Goal: Transaction & Acquisition: Purchase product/service

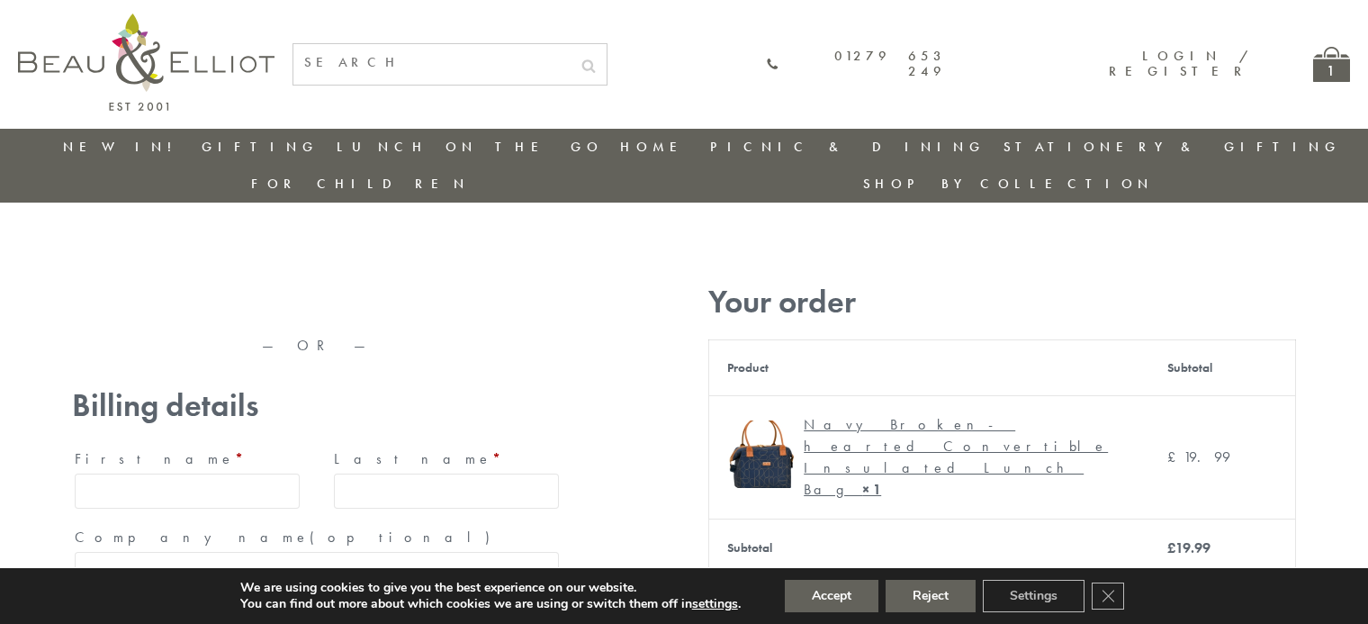
type input "[EMAIL_ADDRESS][DOMAIN_NAME]"
type input "[PERSON_NAME]"
type input "23, [GEOGRAPHIC_DATA], [GEOGRAPHIC_DATA]"
type input "[GEOGRAPHIC_DATA]"
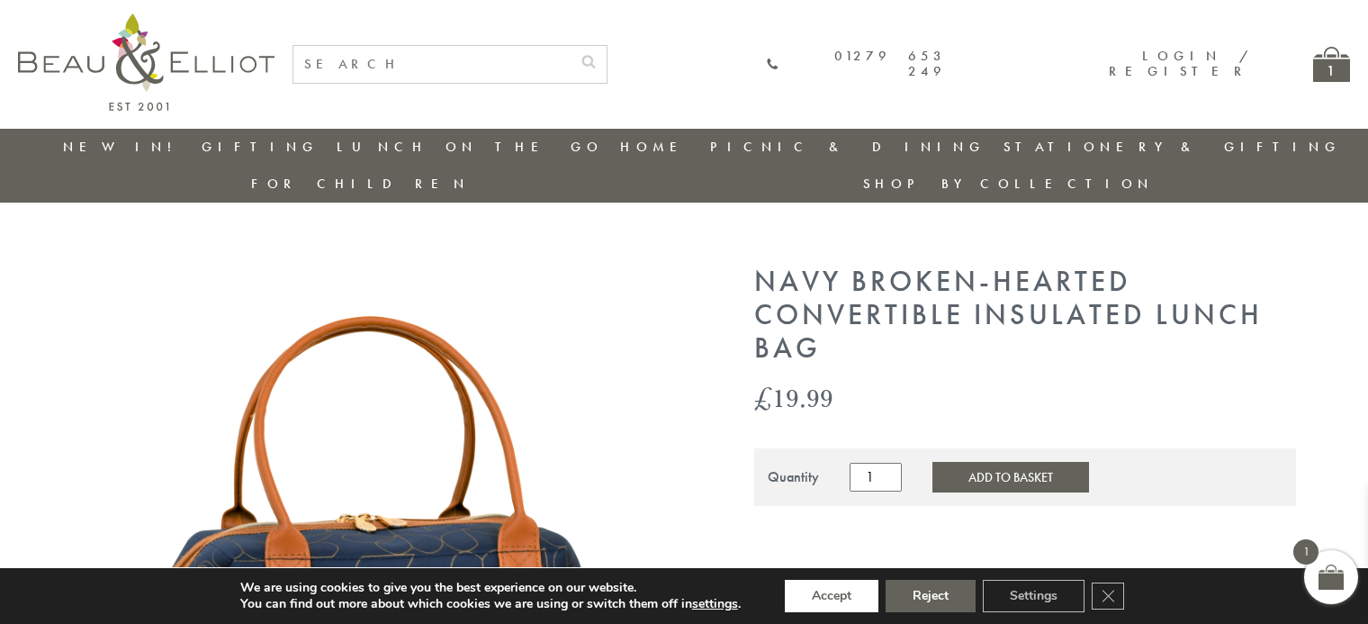
click at [833, 596] on button "Accept" at bounding box center [832, 596] width 94 height 32
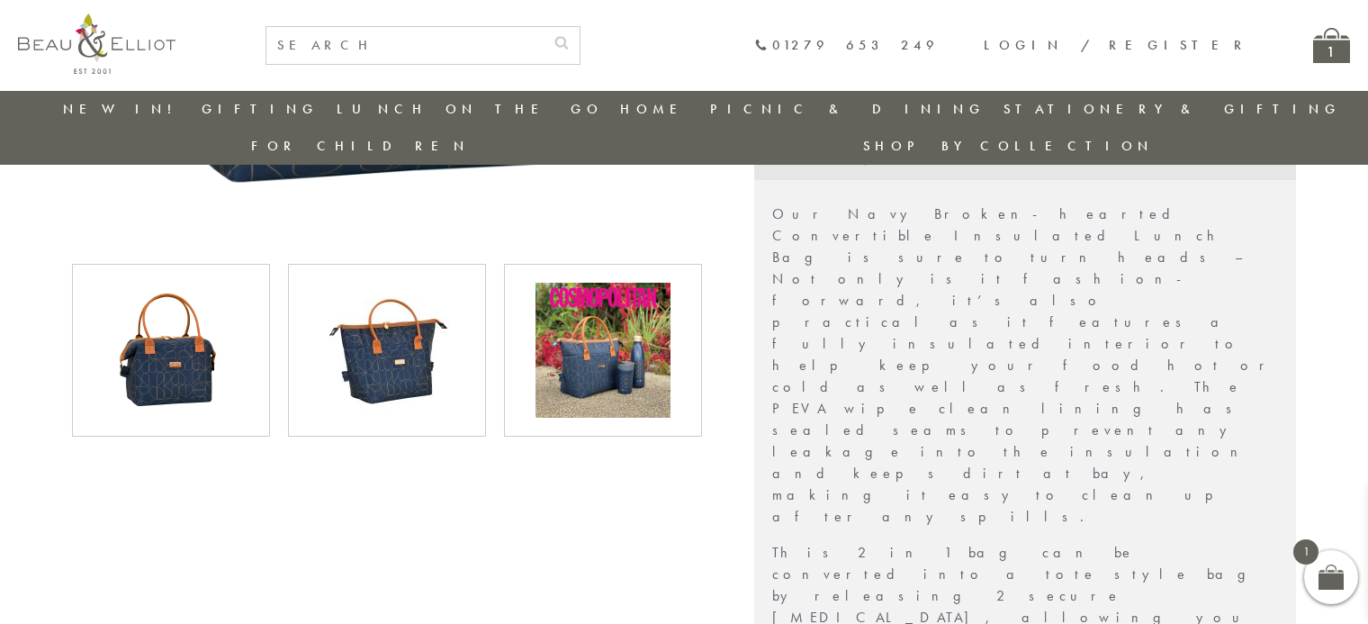
scroll to position [624, 0]
